Goal: Task Accomplishment & Management: Manage account settings

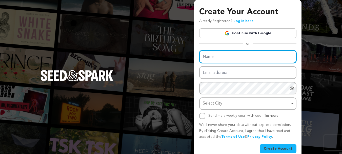
click at [262, 53] on input "Name" at bounding box center [247, 56] width 97 height 13
type input "gyuik"
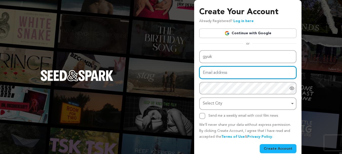
click at [221, 75] on input "Email address" at bounding box center [247, 72] width 97 height 13
paste input "[EMAIL_ADDRESS][DOMAIN_NAME]"
drag, startPoint x: 232, startPoint y: 72, endPoint x: 131, endPoint y: 79, distance: 101.4
click at [131, 79] on div "Create Your Account Already Registered? Log in here Continue with Google or eyJ…" at bounding box center [171, 80] width 342 height 161
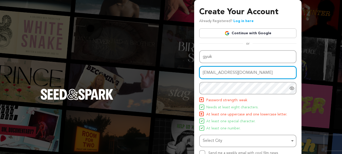
click at [205, 71] on input "[EMAIL_ADDRESS][DOMAIN_NAME]" at bounding box center [247, 72] width 97 height 13
drag, startPoint x: 238, startPoint y: 73, endPoint x: 199, endPoint y: 72, distance: 39.5
click at [199, 72] on input "Yopop61386@camjoint.com" at bounding box center [247, 72] width 97 height 13
type input "[EMAIL_ADDRESS][DOMAIN_NAME]"
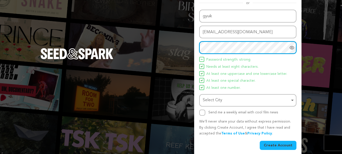
scroll to position [39, 0]
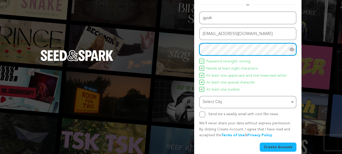
click at [215, 104] on div "Select City Remove item" at bounding box center [246, 101] width 87 height 7
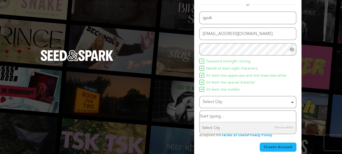
click at [218, 112] on input "Select City" at bounding box center [248, 116] width 96 height 11
click at [195, 102] on div "Create Your Account Already Registered? Log in here Continue with Google or eyJ…" at bounding box center [247, 60] width 107 height 198
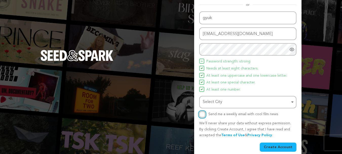
click at [199, 114] on input "Send me a weekly email with cool film news" at bounding box center [202, 114] width 6 height 6
checkbox input "true"
click at [288, 148] on button "Create Account" at bounding box center [277, 146] width 37 height 9
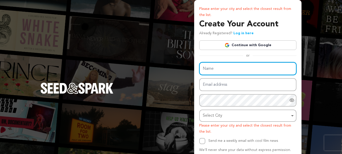
click at [215, 72] on input "Name" at bounding box center [247, 68] width 97 height 13
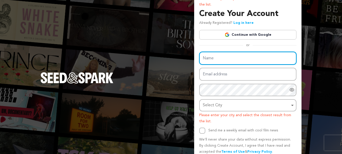
scroll to position [33, 0]
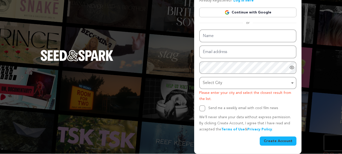
click at [225, 28] on div "Please enter your city and select the closest result from the list. Create Your…" at bounding box center [247, 59] width 97 height 172
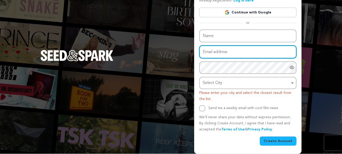
click at [230, 51] on input "Email address" at bounding box center [247, 51] width 97 height 13
click at [228, 52] on input "Email address" at bounding box center [247, 51] width 97 height 13
paste input "yopop61386@camjoint.com"
type input "yopop61386@camjoint.com"
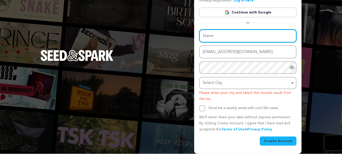
click at [209, 37] on input "Name" at bounding box center [247, 35] width 97 height 13
type input "CJCJCKIO"
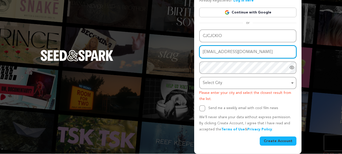
click at [205, 52] on input "yopop61386@camjoint.com" at bounding box center [247, 51] width 97 height 13
drag, startPoint x: 236, startPoint y: 51, endPoint x: 196, endPoint y: 42, distance: 40.9
click at [196, 42] on div "Please enter your city and select the closest result from the list. Create Your…" at bounding box center [247, 60] width 107 height 186
type input "yopop61386@camjoint.com"
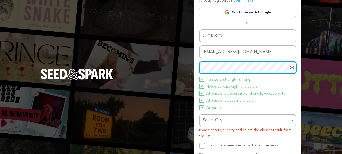
scroll to position [51, 0]
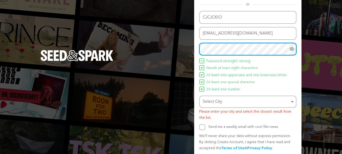
click at [211, 98] on div "Select City Remove item" at bounding box center [246, 101] width 87 height 7
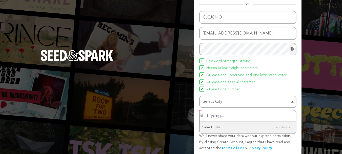
click at [211, 113] on input "Select City" at bounding box center [248, 115] width 96 height 11
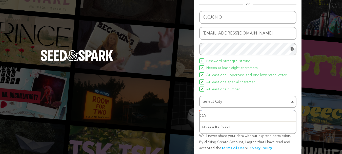
type input "O"
type input "okara"
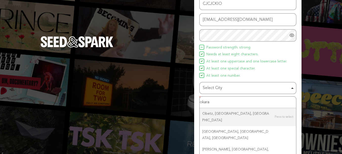
scroll to position [70, 0]
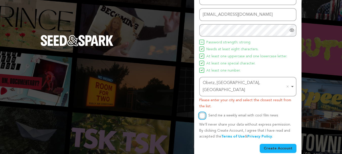
click at [204, 112] on input "Send me a weekly email with cool film news" at bounding box center [202, 115] width 6 height 6
checkbox input "true"
click at [284, 143] on button "Create Account" at bounding box center [277, 147] width 37 height 9
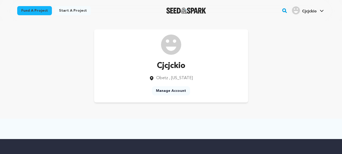
click at [176, 88] on link "Manage Account" at bounding box center [171, 90] width 38 height 9
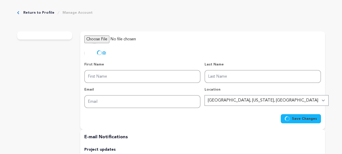
type input "Cjcjckio"
type input "[EMAIL_ADDRESS][DOMAIN_NAME]"
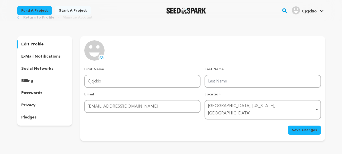
scroll to position [15, 0]
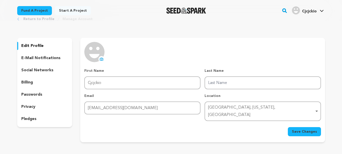
click at [27, 44] on p "edit profile" at bounding box center [32, 46] width 22 height 6
click at [27, 44] on p "edit profile" at bounding box center [32, 45] width 22 height 6
click at [297, 128] on span "Save Changes" at bounding box center [304, 130] width 25 height 5
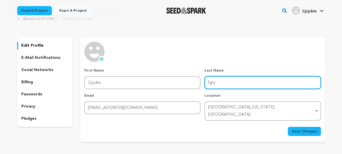
type input "fgty"
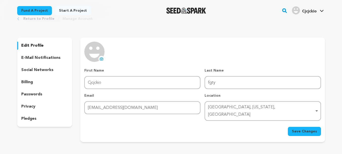
click at [301, 127] on button "Save Changes" at bounding box center [304, 130] width 33 height 9
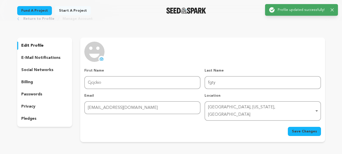
click at [324, 22] on div "Return to Profile Manage Account edit profile e-mail notifications social netwo…" at bounding box center [171, 80] width 324 height 148
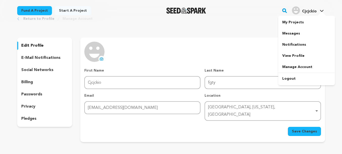
click at [323, 11] on icon at bounding box center [321, 11] width 4 height 3
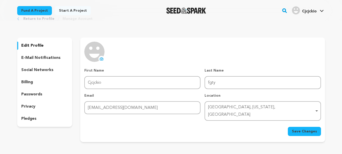
click at [323, 11] on icon at bounding box center [321, 11] width 4 height 3
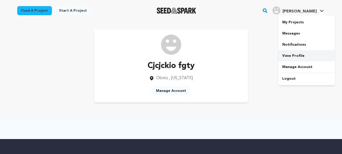
click at [299, 58] on link "View Profile" at bounding box center [306, 55] width 57 height 11
click at [284, 27] on div "Cjcjckio fgty Obetz , Ohio Manage Account" at bounding box center [171, 65] width 324 height 89
click at [78, 12] on link "Start a project" at bounding box center [73, 10] width 36 height 9
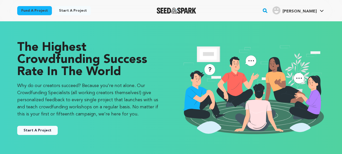
click at [324, 9] on link "Cjcjckio f. Cjcjckio f." at bounding box center [297, 9] width 53 height 9
click at [323, 9] on link "Cjcjckio f. Cjcjckio f." at bounding box center [297, 9] width 53 height 9
click at [317, 11] on link "Cjcjckio f. Cjcjckio f." at bounding box center [297, 9] width 53 height 9
click at [321, 10] on icon at bounding box center [321, 11] width 4 height 3
click at [320, 10] on icon at bounding box center [321, 11] width 4 height 3
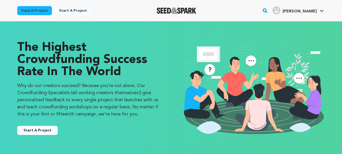
click at [315, 10] on span "[PERSON_NAME]" at bounding box center [299, 11] width 34 height 4
click at [322, 10] on icon at bounding box center [321, 11] width 4 height 3
click at [311, 1] on div at bounding box center [301, 2] width 81 height 4
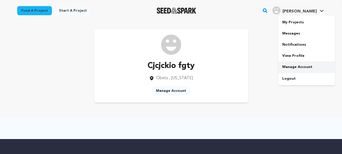
click at [292, 66] on link "Manage Account" at bounding box center [306, 66] width 57 height 11
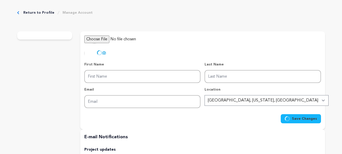
type input "Cjcjckio"
type input "fgty"
type input "[EMAIL_ADDRESS][DOMAIN_NAME]"
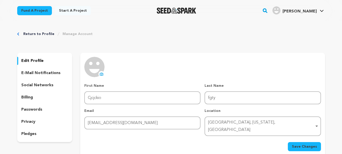
click at [48, 82] on p "social networks" at bounding box center [37, 85] width 32 height 6
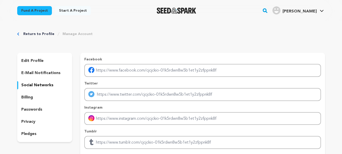
click at [73, 33] on link "Manage Account" at bounding box center [77, 33] width 30 height 5
drag, startPoint x: 74, startPoint y: 33, endPoint x: 37, endPoint y: 59, distance: 45.4
click at [37, 59] on div "Return to Profile Manage Account edit profile e-mail notifications social netwo…" at bounding box center [171, 125] width 324 height 209
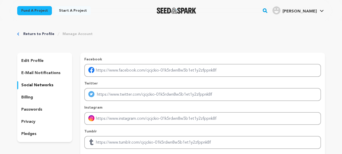
click at [37, 59] on p "edit profile" at bounding box center [32, 61] width 22 height 6
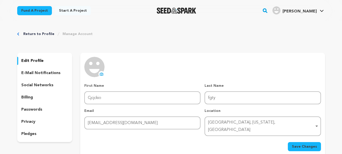
click at [62, 34] on link "Manage Account" at bounding box center [77, 33] width 30 height 5
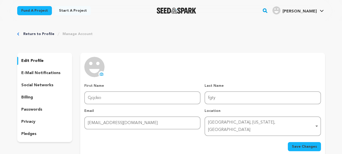
click at [62, 34] on link "Manage Account" at bounding box center [77, 33] width 30 height 5
click at [62, 33] on link "Manage Account" at bounding box center [77, 33] width 30 height 5
click at [38, 84] on p "social networks" at bounding box center [37, 85] width 32 height 6
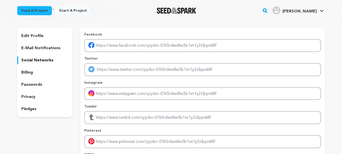
scroll to position [24, 0]
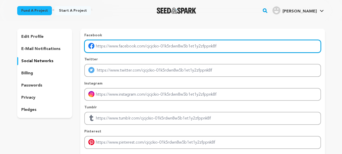
click at [112, 49] on input "Enter facebook profile link" at bounding box center [202, 46] width 236 height 13
paste input "https://britainmall.uk/products/portable-foldable-mini-washing-machine-wash-dry…"
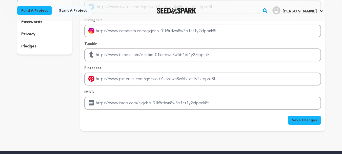
scroll to position [113, 0]
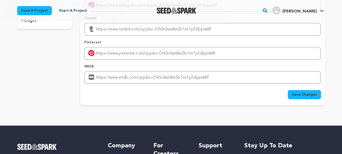
type input "https://britainmall.uk/products/portable-foldable-mini-washing-machine-wash-dry…"
click at [305, 90] on button "Save Changes" at bounding box center [304, 94] width 33 height 9
click at [305, 90] on div "Save Changes" at bounding box center [202, 94] width 236 height 9
click at [306, 94] on span "Save Changes" at bounding box center [304, 94] width 25 height 5
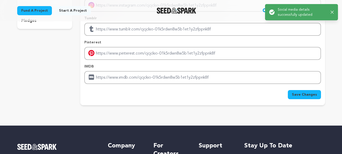
click at [327, 26] on div "Return to Profile Manage Account edit profile e-mail notifications social netwo…" at bounding box center [171, 12] width 324 height 209
click at [331, 13] on icon "button" at bounding box center [331, 12] width 3 height 3
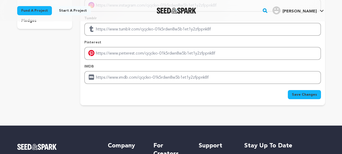
click at [324, 10] on link "[PERSON_NAME] [PERSON_NAME]" at bounding box center [297, 9] width 53 height 9
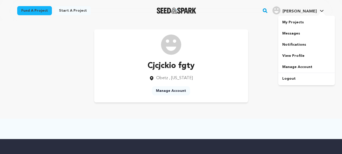
click at [324, 11] on link "Cjcjckio f. Cjcjckio f." at bounding box center [297, 9] width 53 height 9
click at [320, 10] on icon at bounding box center [322, 11] width 4 height 2
click at [303, 65] on link "Manage Account" at bounding box center [306, 66] width 57 height 11
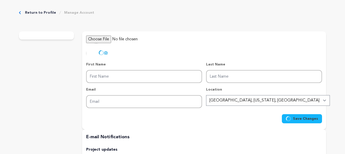
type input "Cjcjckio"
type input "fgty"
type input "[EMAIL_ADDRESS][DOMAIN_NAME]"
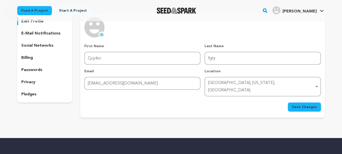
scroll to position [40, 0]
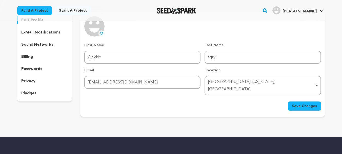
click at [27, 55] on p "billing" at bounding box center [27, 57] width 12 height 6
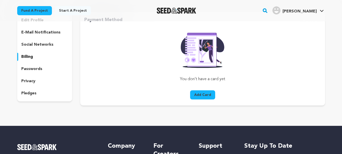
click at [194, 94] on button "Add Card" at bounding box center [202, 94] width 25 height 9
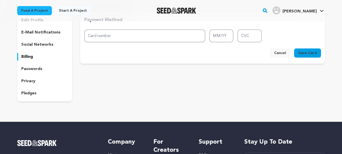
click at [194, 94] on div "uploading spinner upload profile image First Name First Name [GEOGRAPHIC_DATA] …" at bounding box center [202, 56] width 244 height 89
